Goal: Task Accomplishment & Management: Use online tool/utility

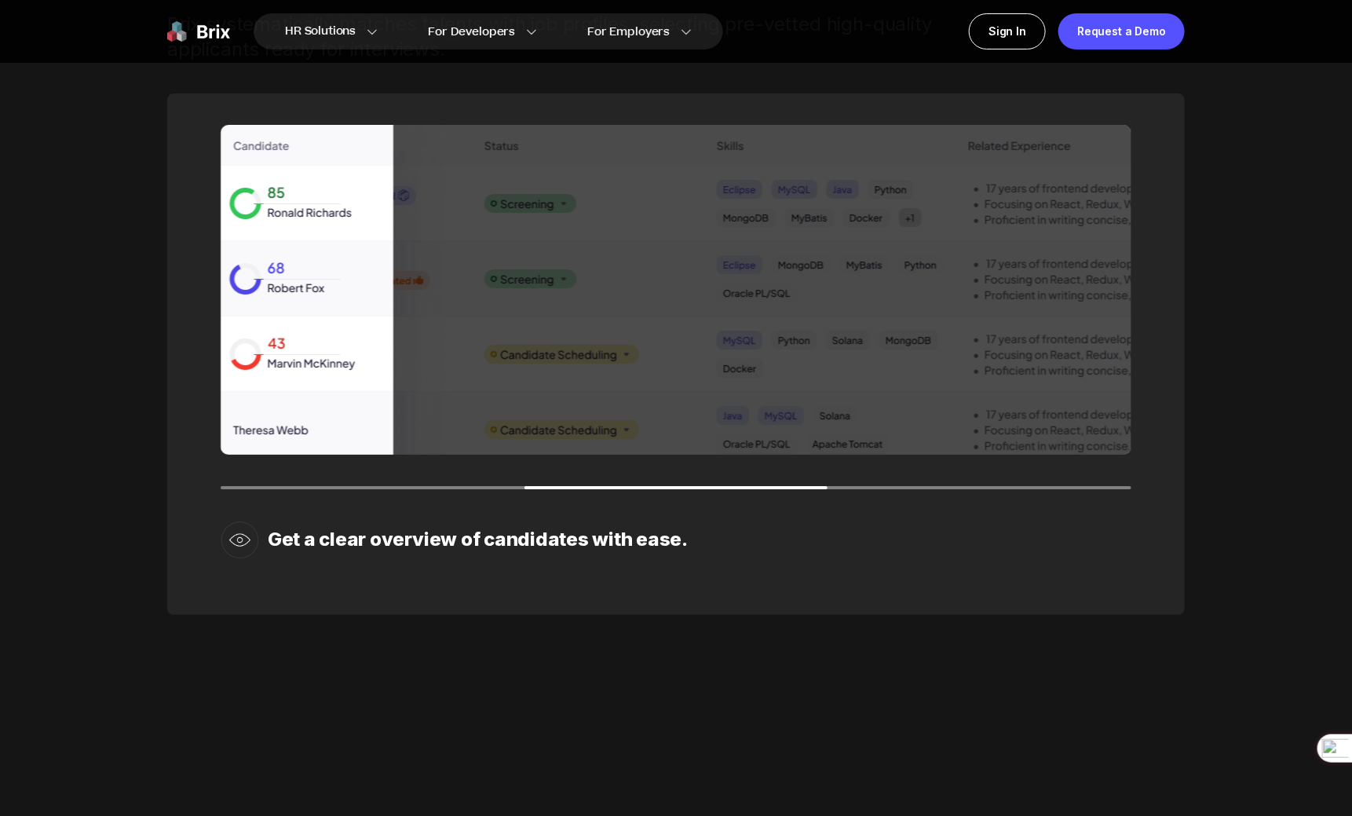
scroll to position [2451, 0]
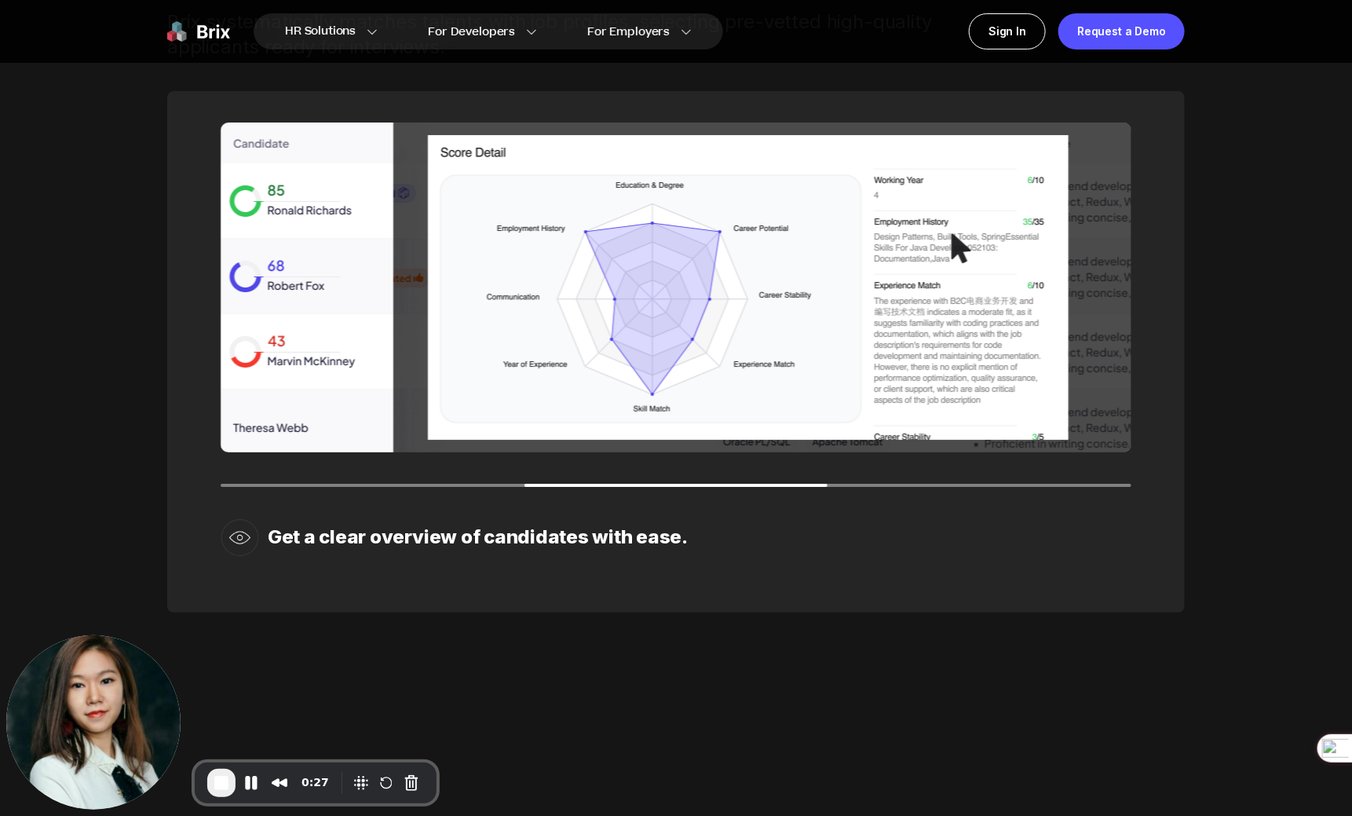
click at [228, 781] on span "End Recording" at bounding box center [221, 782] width 19 height 19
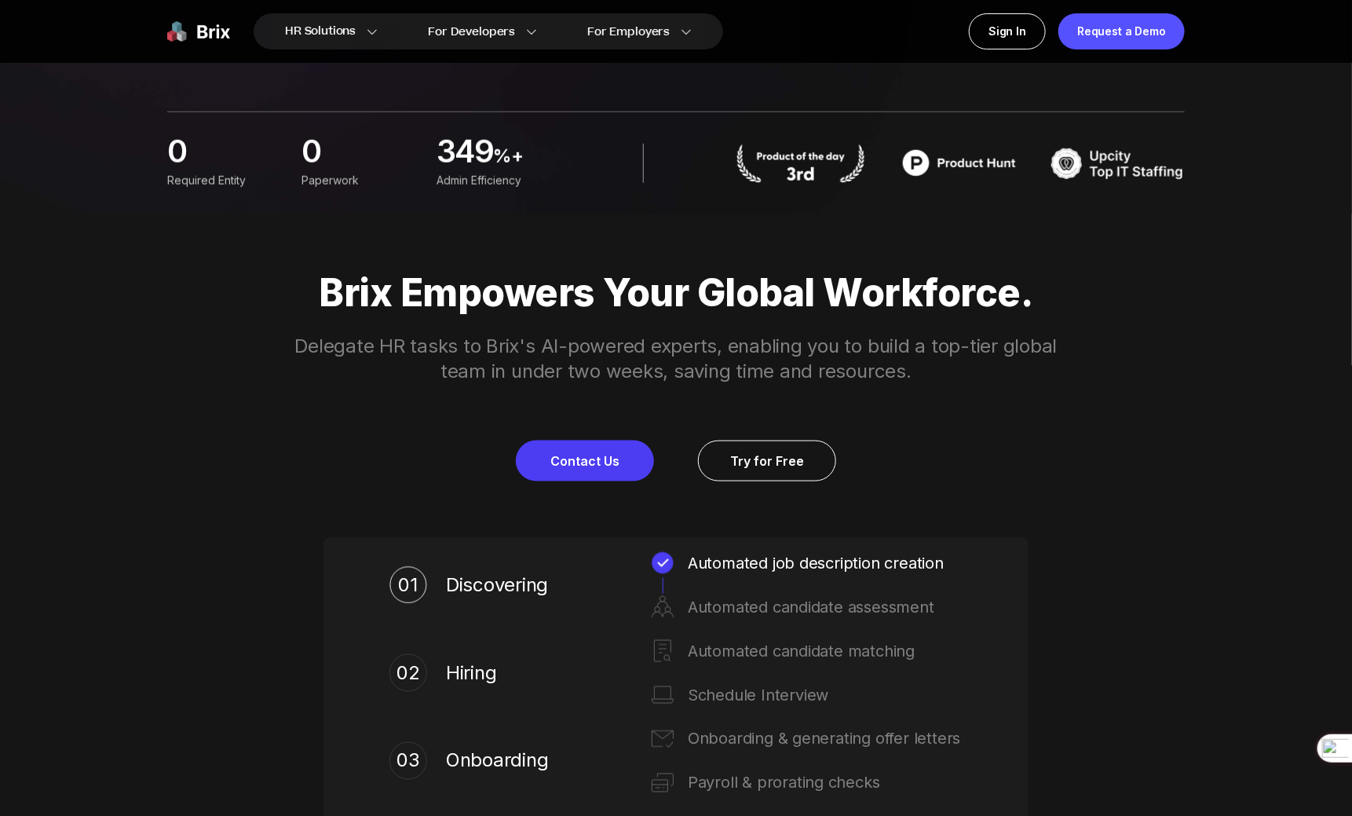
scroll to position [0, 0]
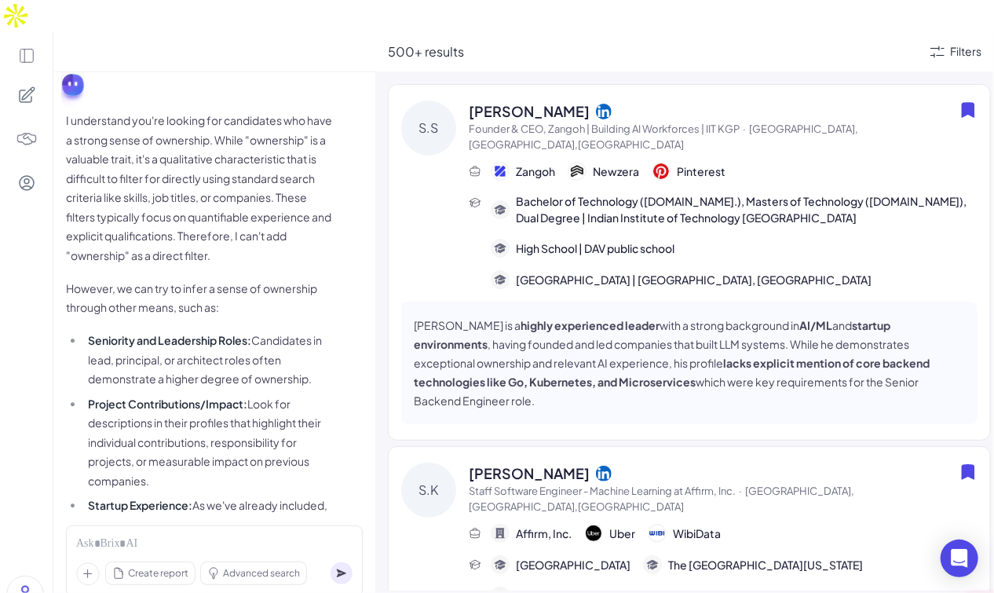
scroll to position [1529, 0]
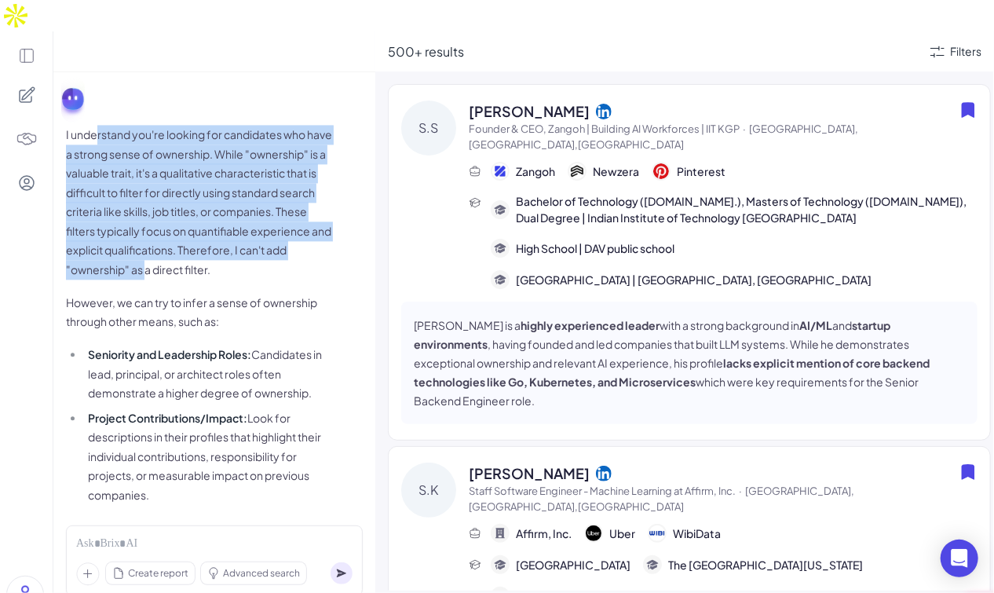
drag, startPoint x: 98, startPoint y: 79, endPoint x: 255, endPoint y: 227, distance: 216.1
click at [255, 227] on span "I understand you're looking for candidates who have a strong sense of ownership…" at bounding box center [199, 391] width 267 height 533
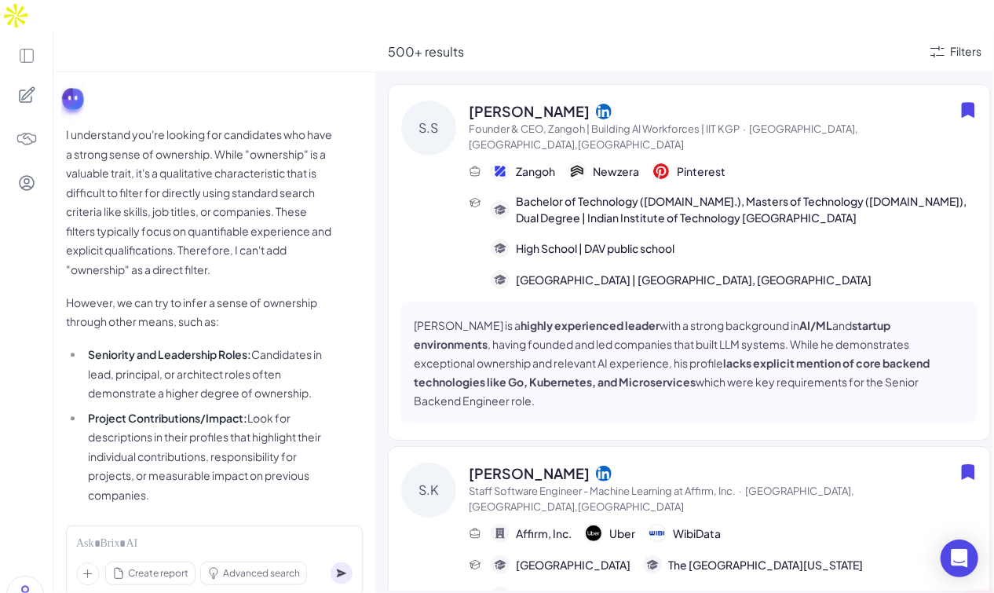
click at [251, 293] on p "However, we can try to infer a sense of ownership through other means, such as:" at bounding box center [199, 312] width 267 height 38
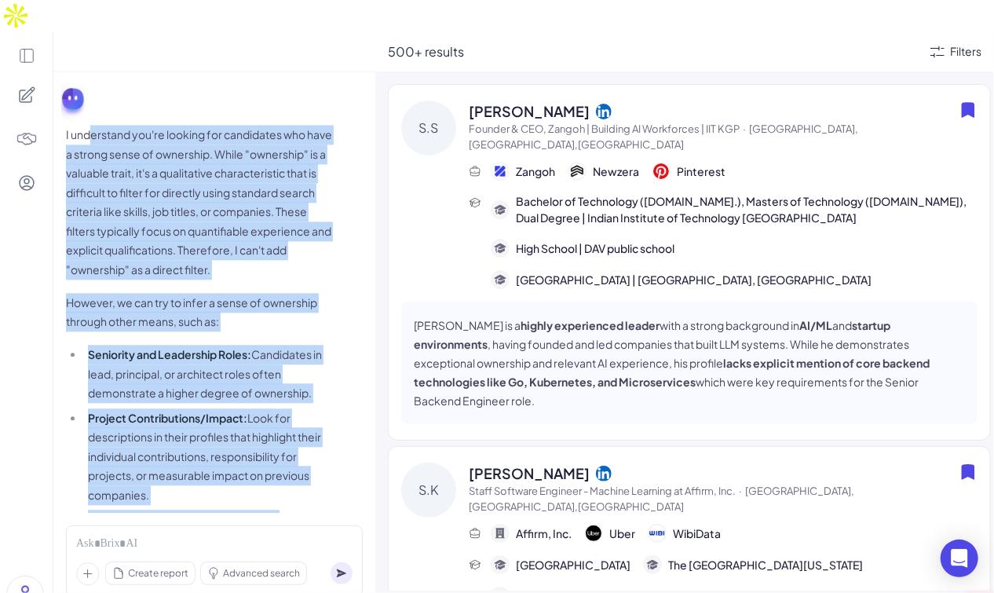
drag, startPoint x: 91, startPoint y: 85, endPoint x: 289, endPoint y: 459, distance: 422.9
click at [291, 461] on span "I understand you're looking for candidates who have a strong sense of ownership…" at bounding box center [199, 391] width 267 height 533
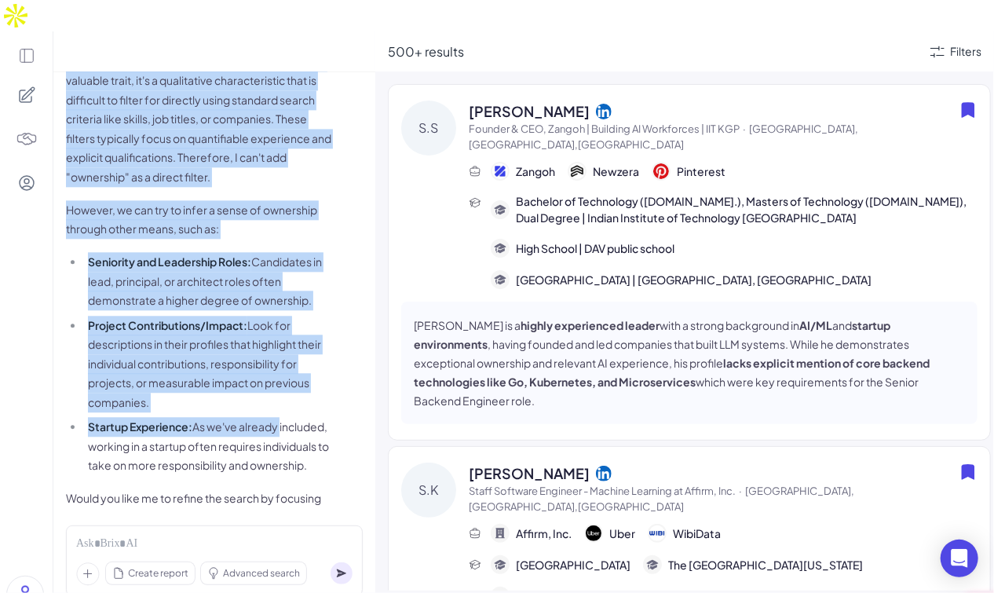
scroll to position [1643, 0]
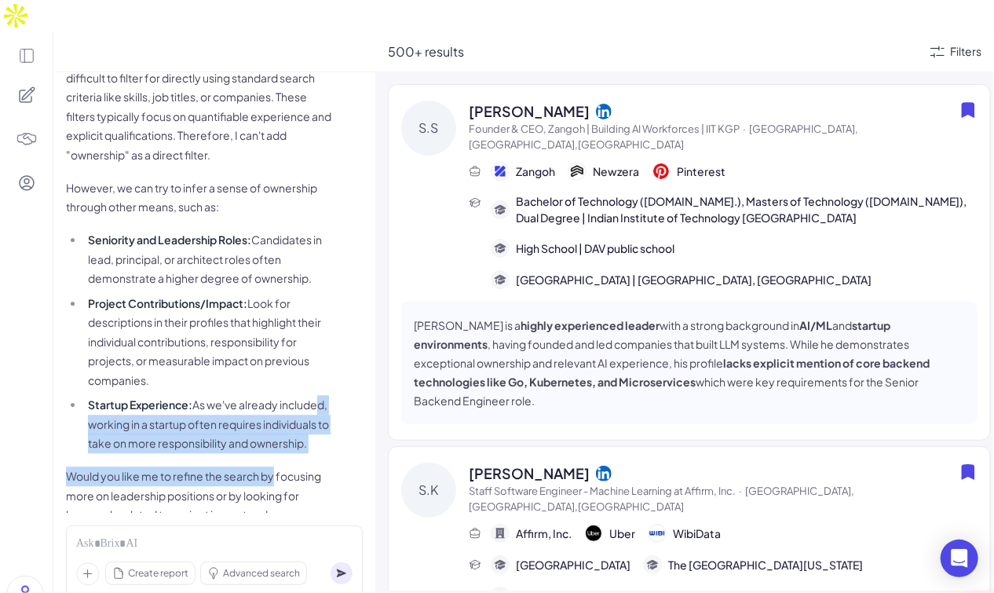
drag, startPoint x: 117, startPoint y: 375, endPoint x: 276, endPoint y: 436, distance: 169.7
click at [276, 436] on span "I understand you're looking for candidates who have a strong sense of ownership…" at bounding box center [199, 276] width 267 height 533
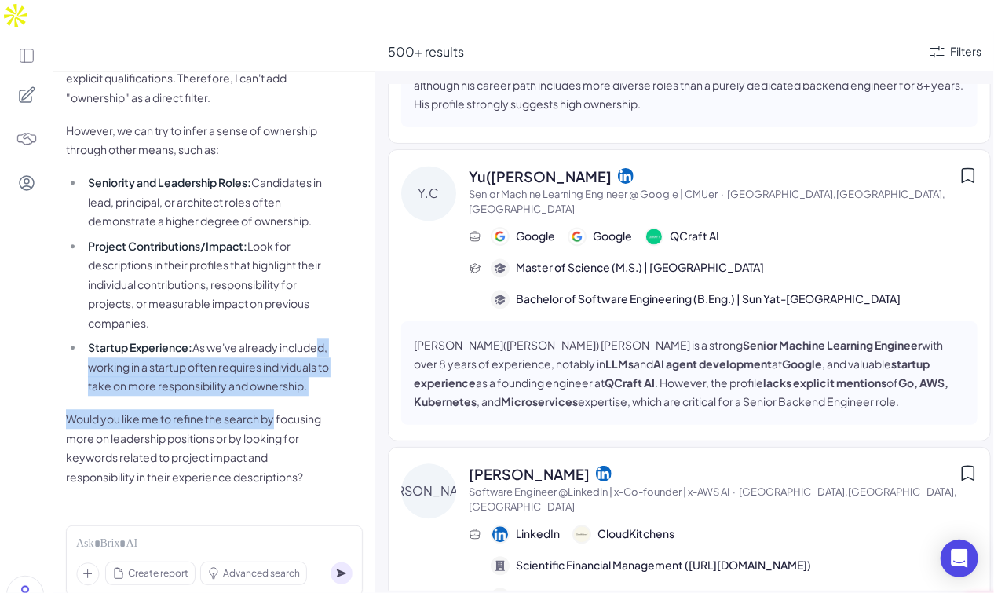
scroll to position [1526, 0]
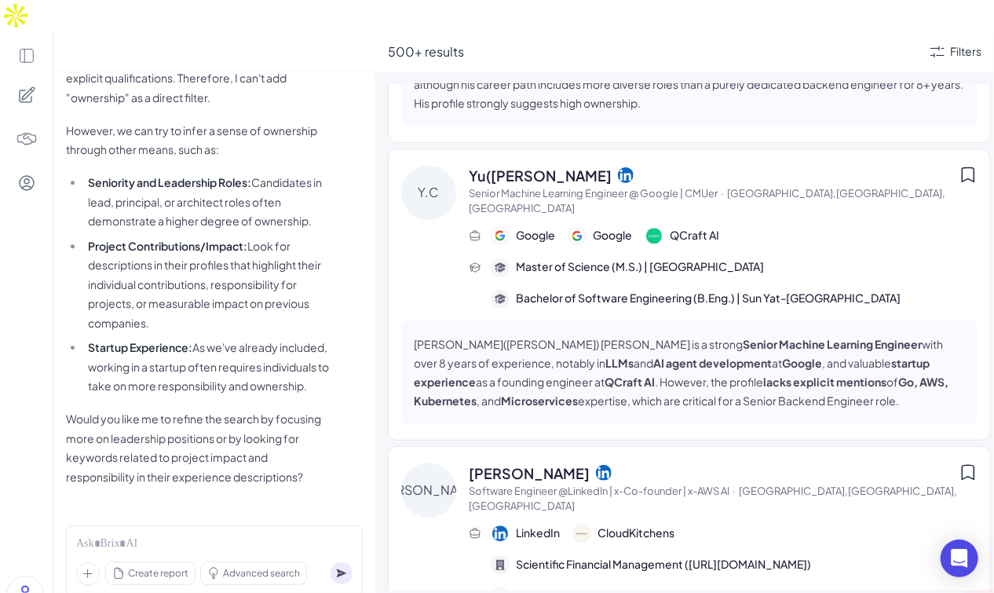
click at [536, 165] on span "Yu([PERSON_NAME]" at bounding box center [540, 175] width 143 height 21
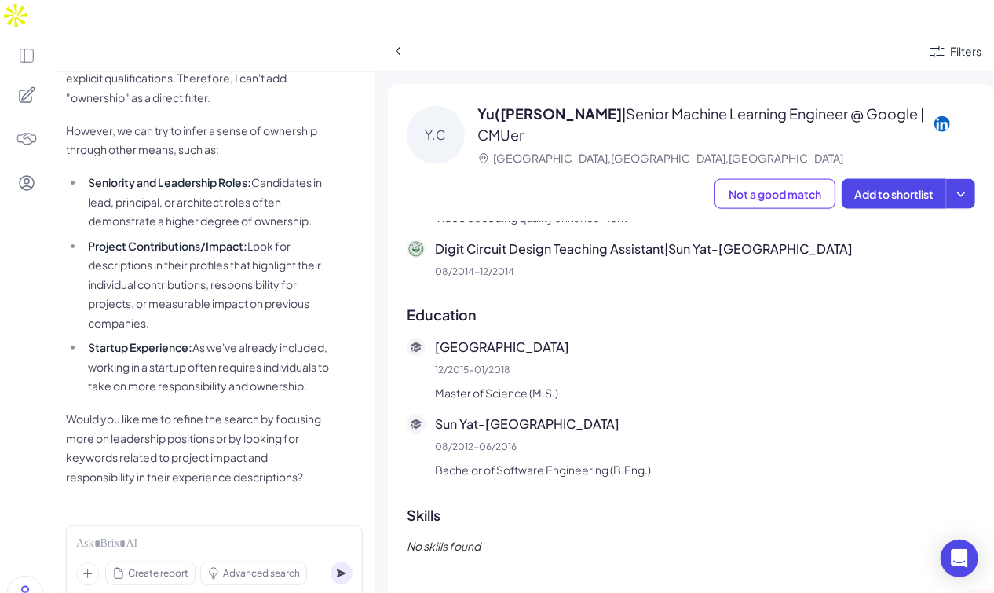
scroll to position [933, 0]
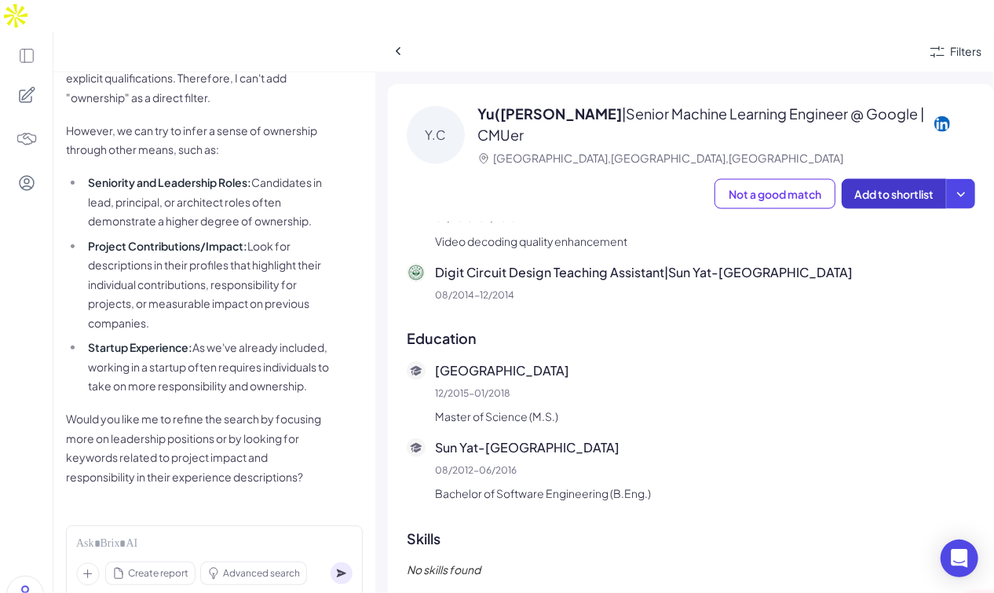
click at [861, 187] on span "Add to shortlist" at bounding box center [893, 194] width 79 height 14
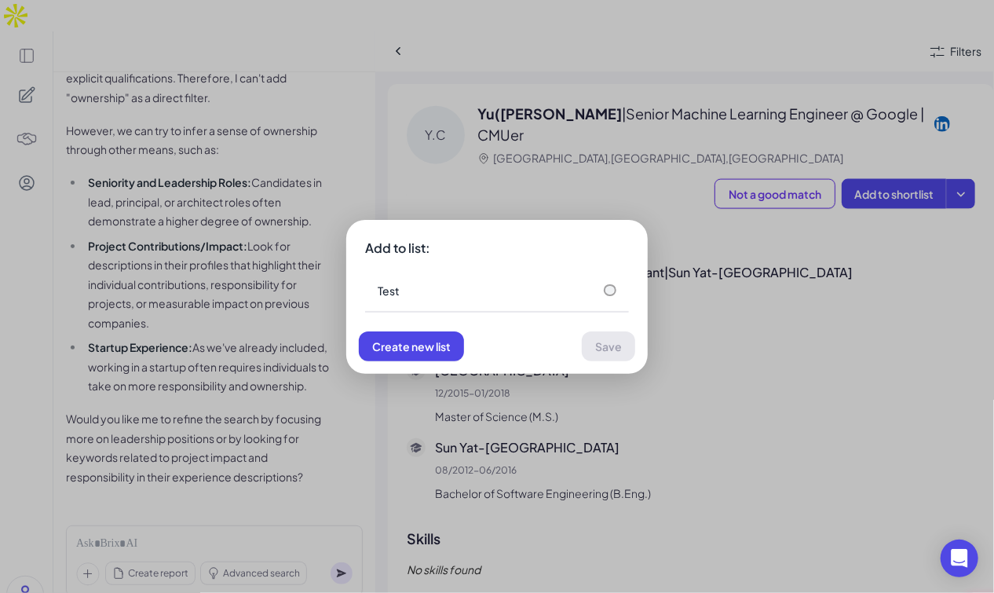
click at [599, 254] on div "Add to list:" at bounding box center [497, 248] width 264 height 19
click at [662, 228] on div "Add to list: Test Create new list Save" at bounding box center [497, 296] width 994 height 593
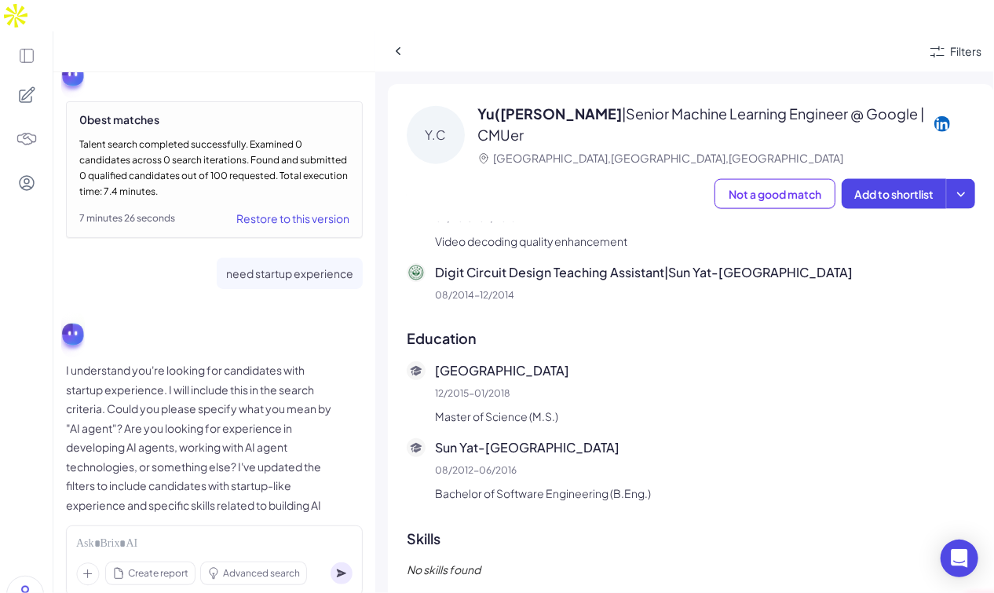
scroll to position [625, 0]
click at [406, 43] on icon at bounding box center [399, 51] width 16 height 16
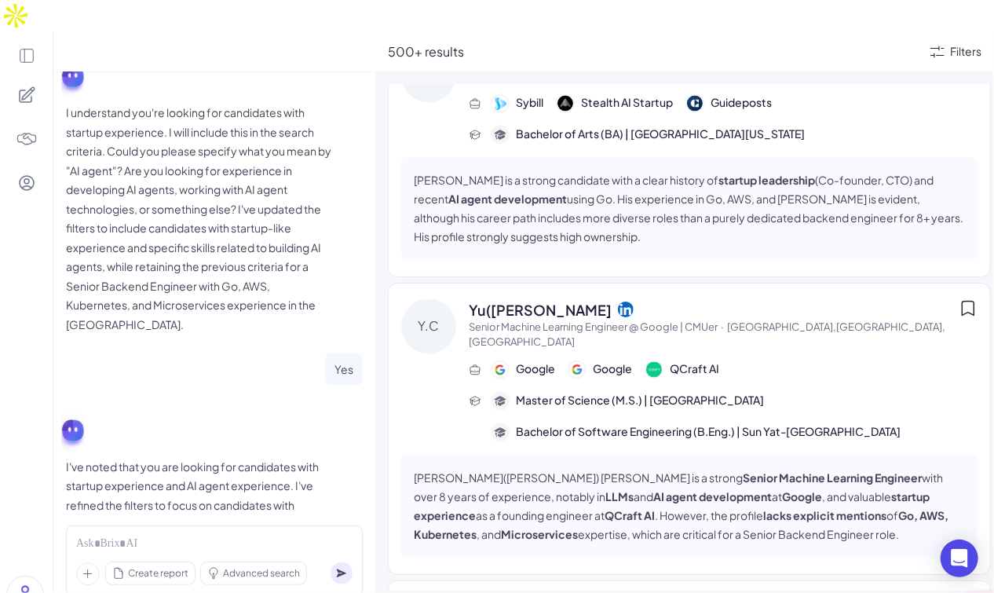
scroll to position [1394, 0]
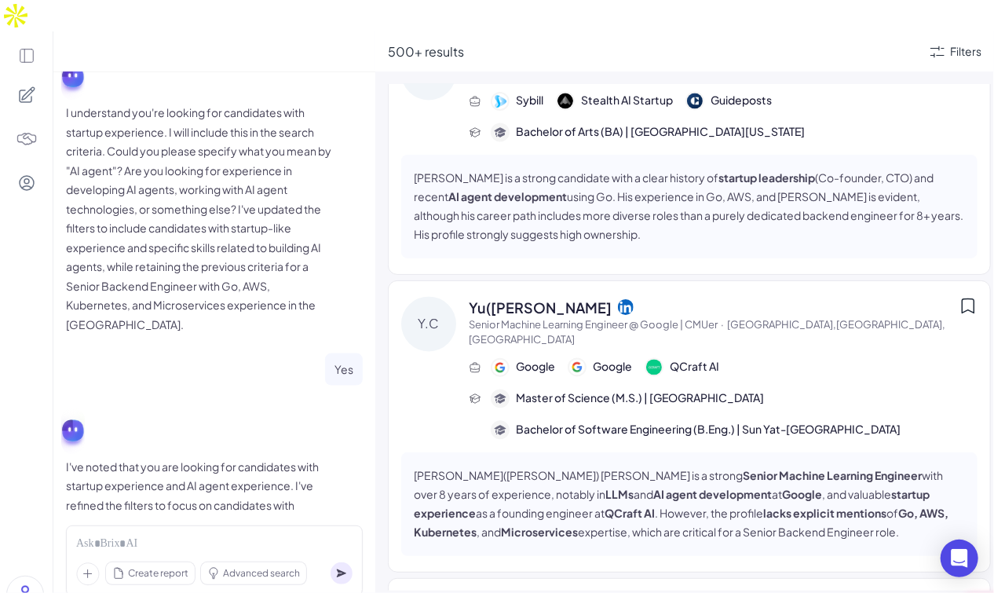
click at [508, 297] on span "Yu([PERSON_NAME]" at bounding box center [540, 307] width 143 height 21
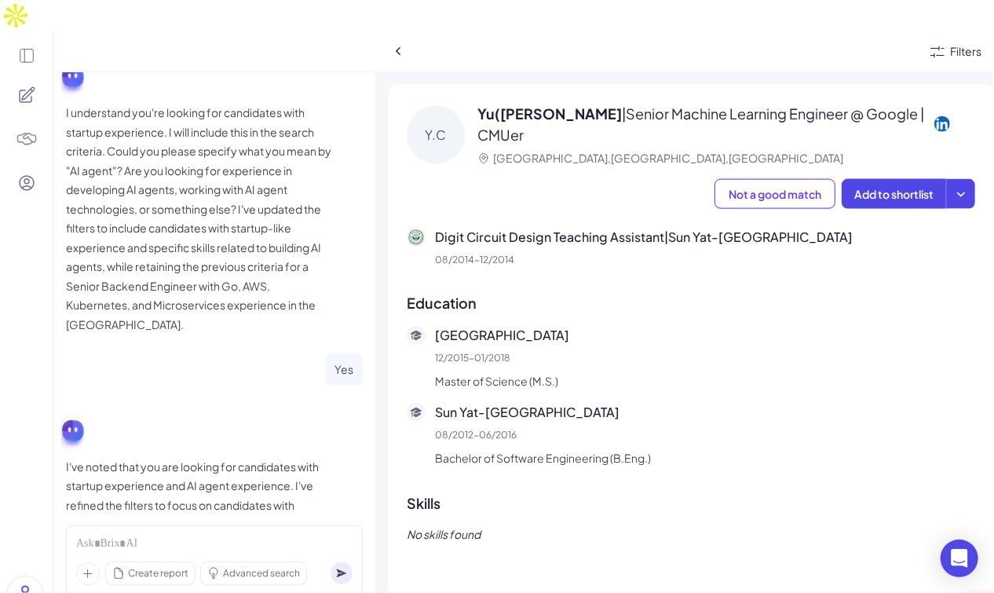
scroll to position [974, 0]
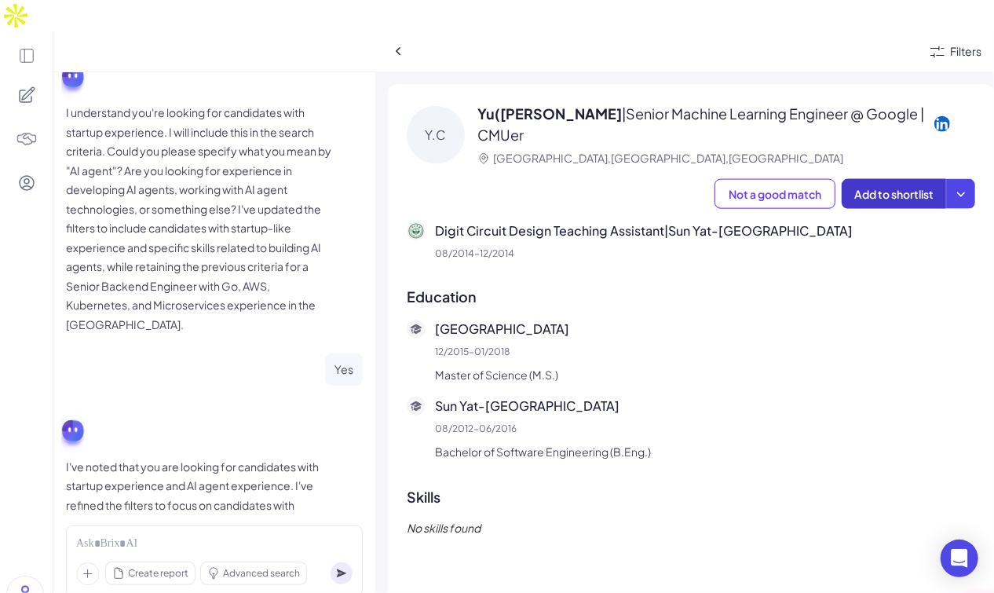
click at [869, 179] on button "Add to shortlist" at bounding box center [894, 194] width 104 height 30
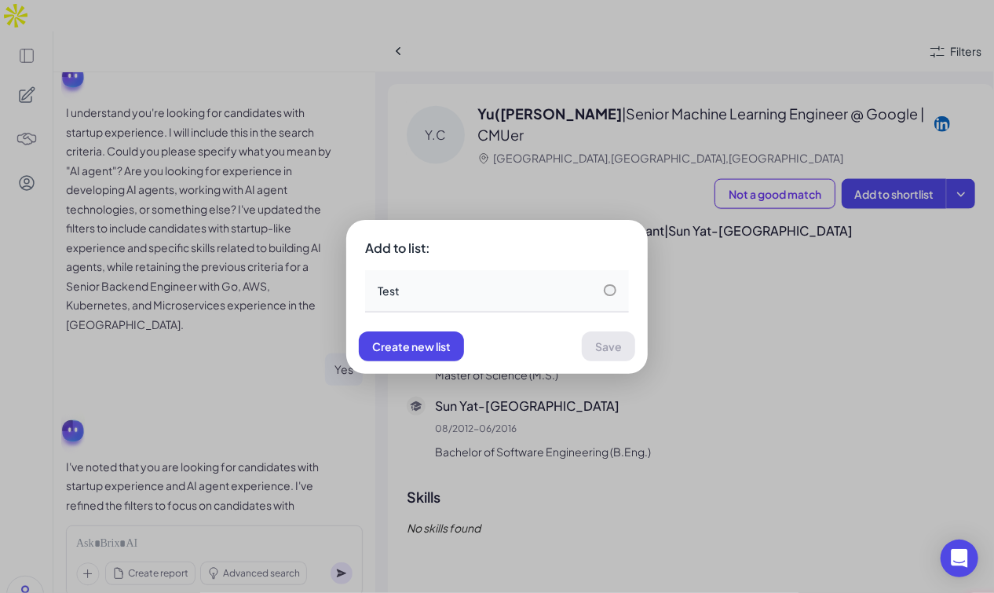
click at [504, 300] on div "Test" at bounding box center [497, 291] width 264 height 42
click at [682, 352] on div "Add to list: Test Create new list Save" at bounding box center [497, 296] width 994 height 593
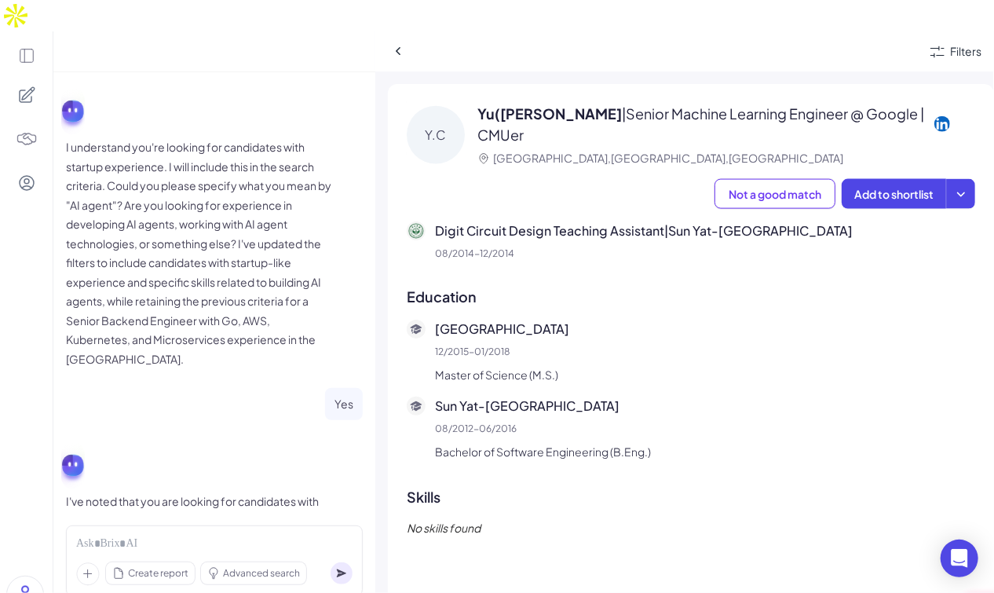
scroll to position [848, 0]
click at [398, 43] on icon at bounding box center [399, 51] width 16 height 16
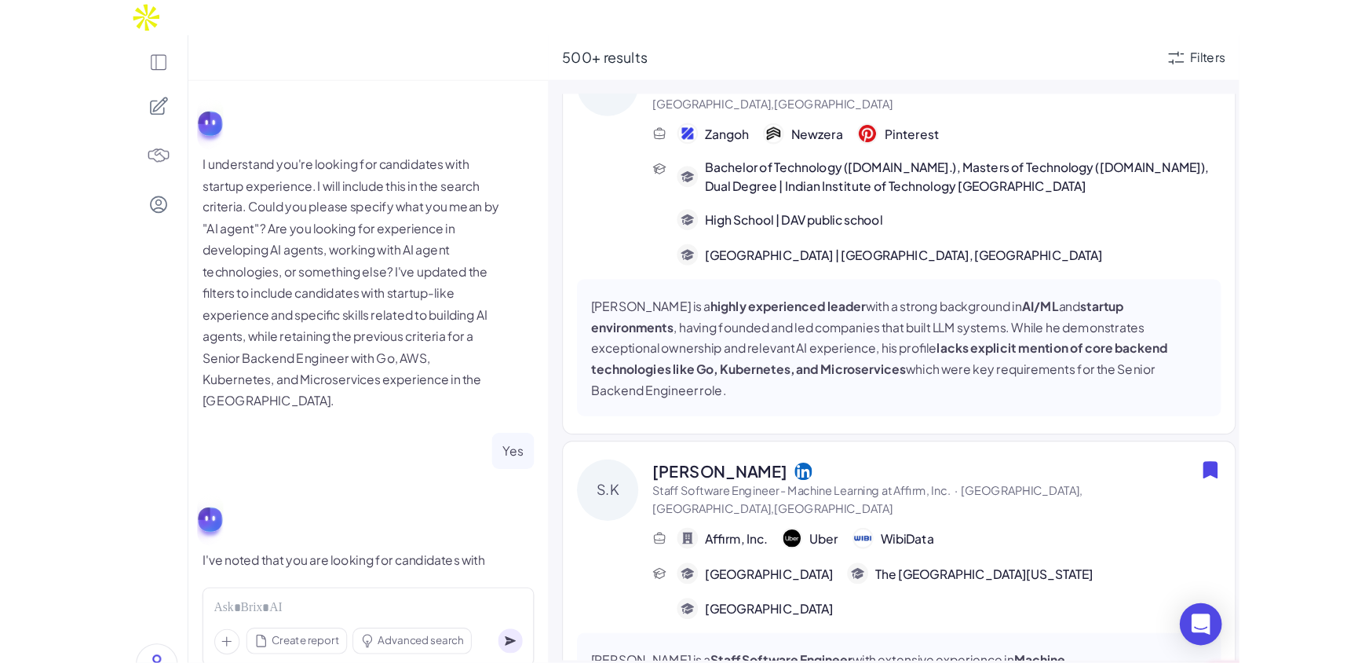
scroll to position [90, 0]
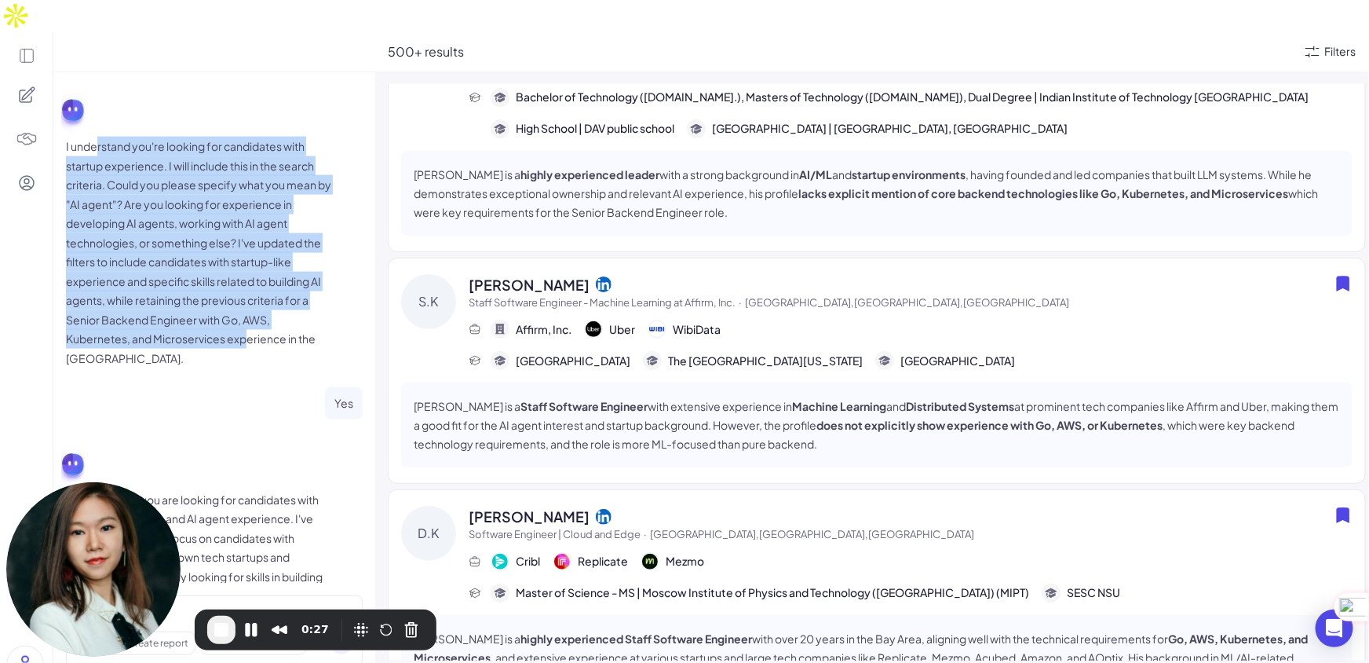
drag, startPoint x: 97, startPoint y: 120, endPoint x: 249, endPoint y: 308, distance: 241.2
click at [249, 308] on p "I understand you're looking for candidates with startup experience. I will incl…" at bounding box center [199, 252] width 267 height 231
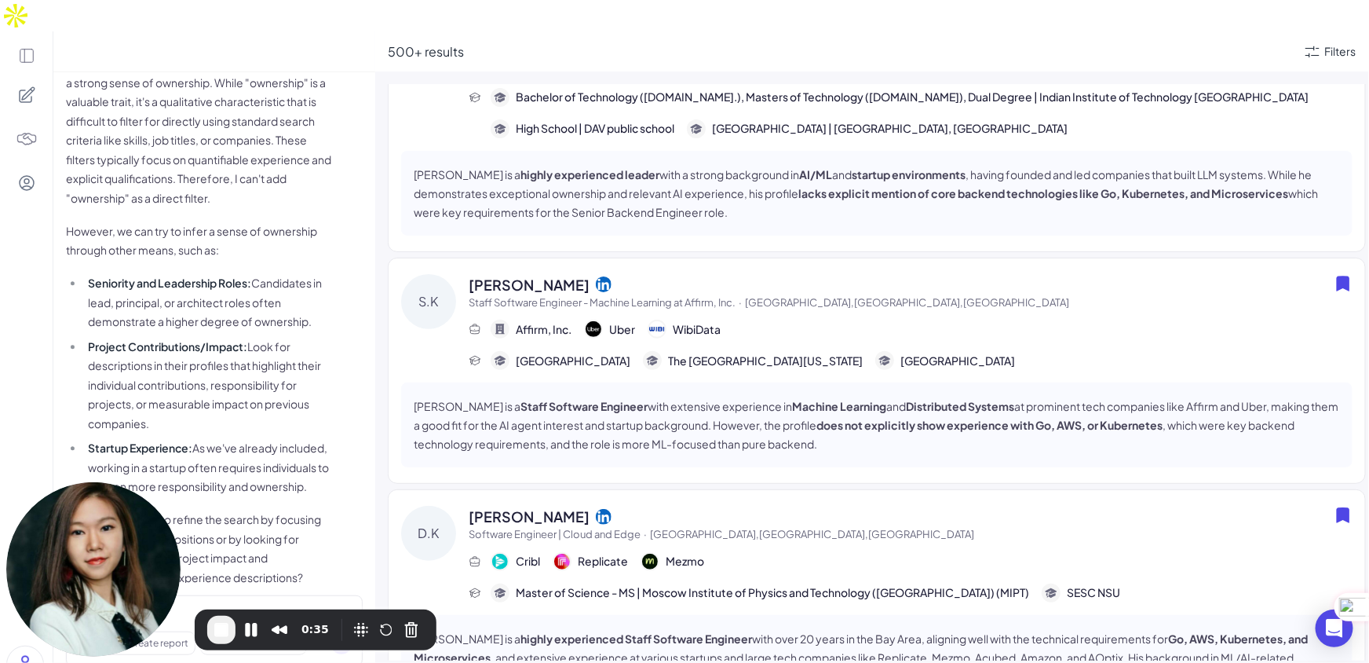
scroll to position [1631, 0]
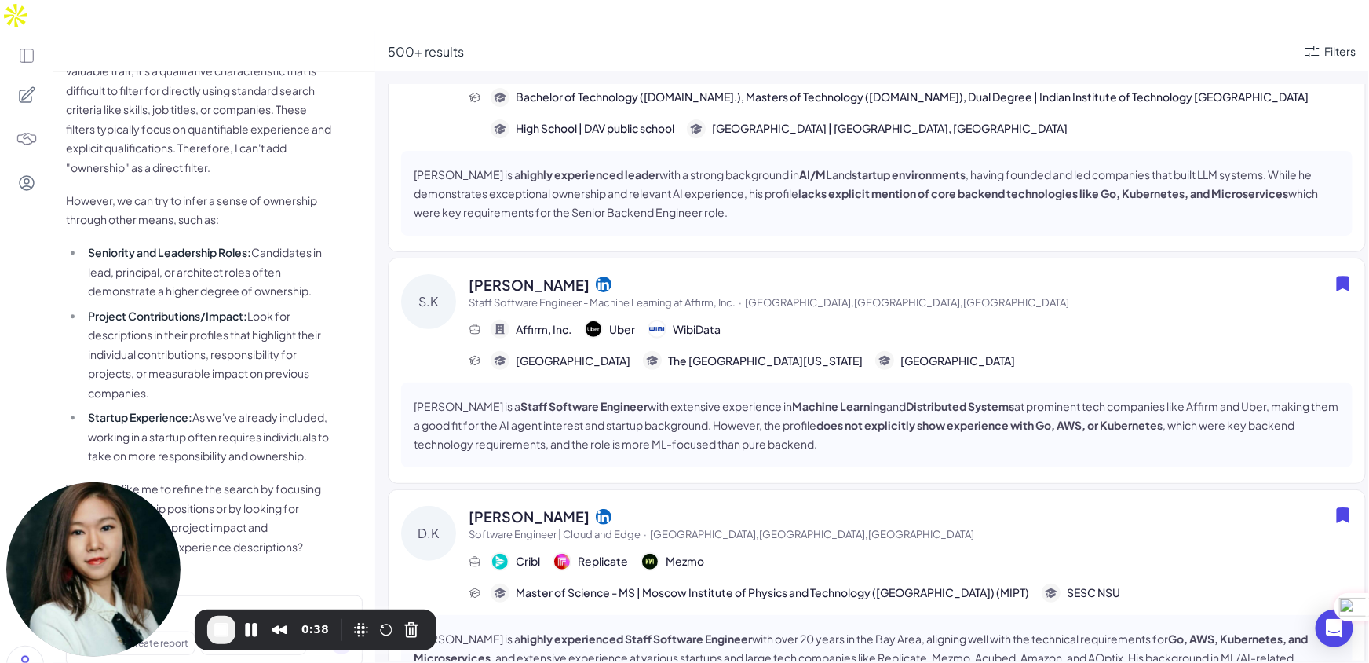
drag, startPoint x: 83, startPoint y: 191, endPoint x: 249, endPoint y: 429, distance: 289.9
click at [249, 429] on ul "Seniority and Leadership Roles: Candidates in lead, principal, or architect rol…" at bounding box center [199, 354] width 267 height 223
click at [246, 419] on li "Startup Experience: As we've already included, working in a startup often requi…" at bounding box center [208, 437] width 249 height 58
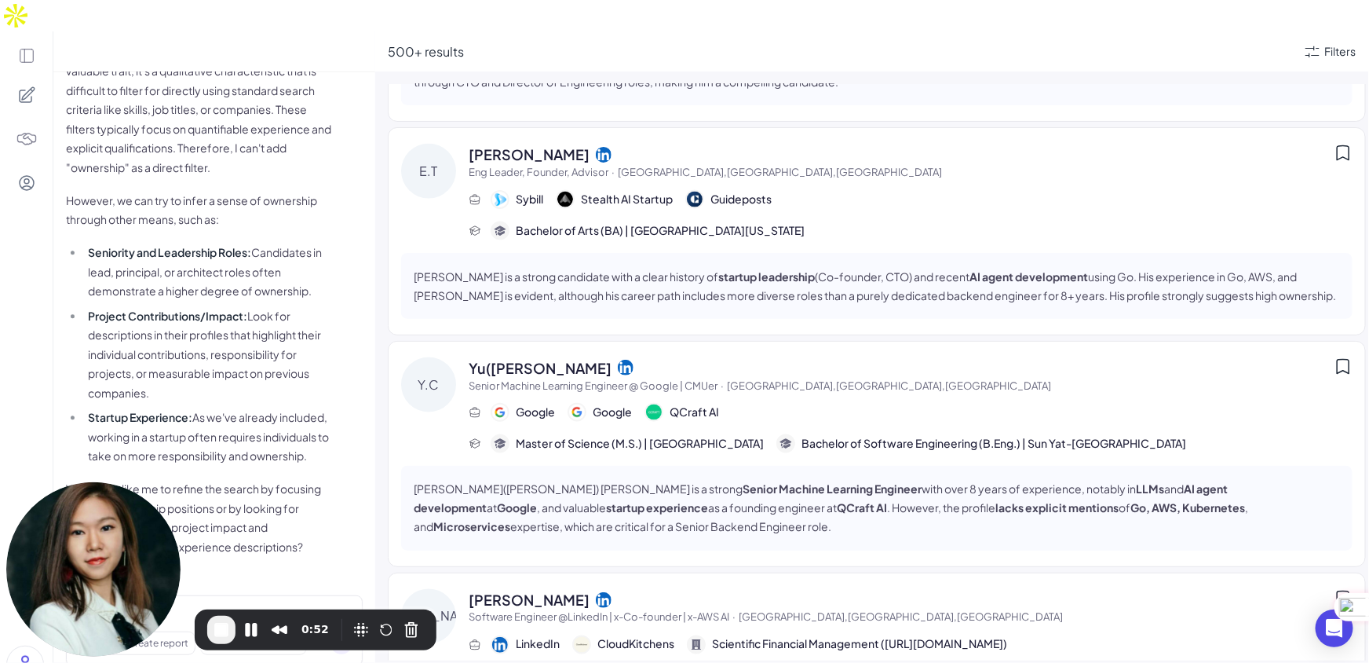
scroll to position [949, 0]
click at [508, 356] on span "Yu([PERSON_NAME]" at bounding box center [540, 366] width 143 height 21
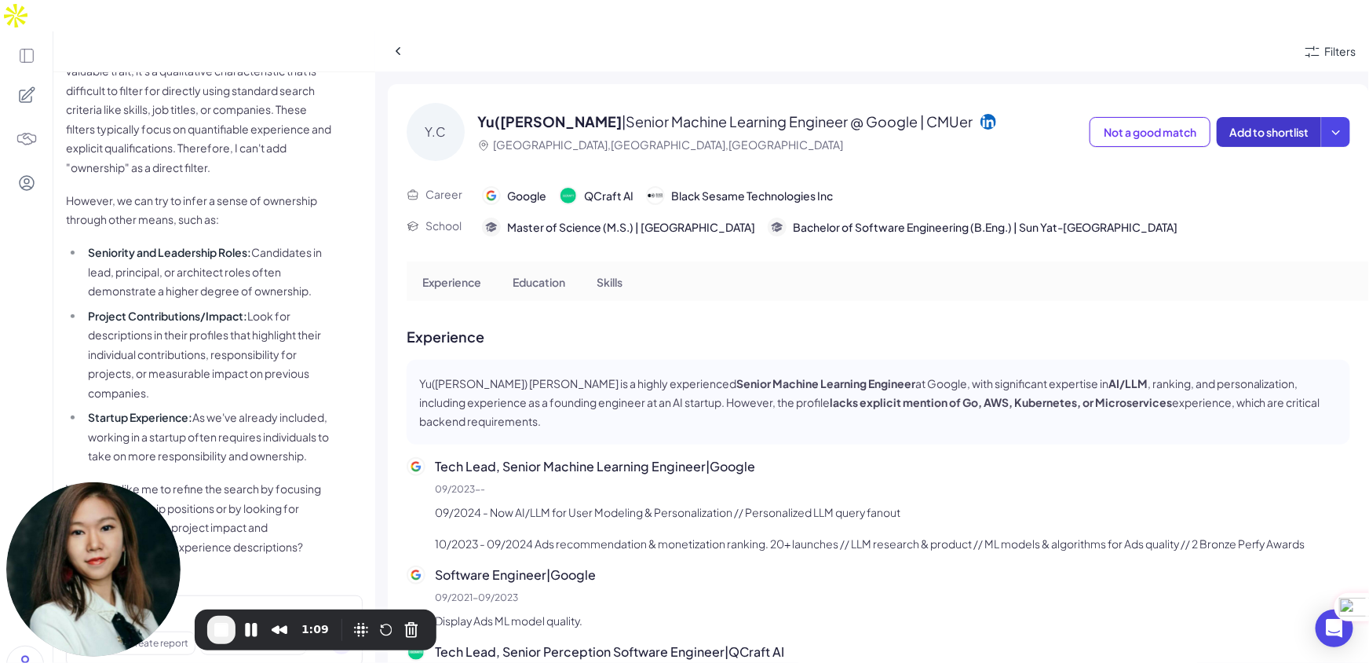
click at [993, 117] on button "Add to shortlist" at bounding box center [1269, 132] width 104 height 30
